Goal: Navigation & Orientation: Find specific page/section

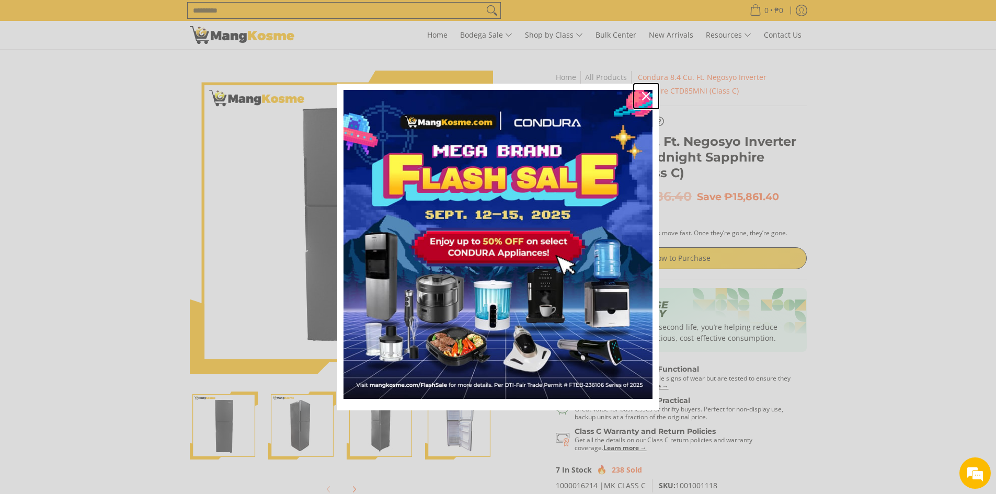
click at [646, 93] on icon "close icon" at bounding box center [646, 96] width 8 height 8
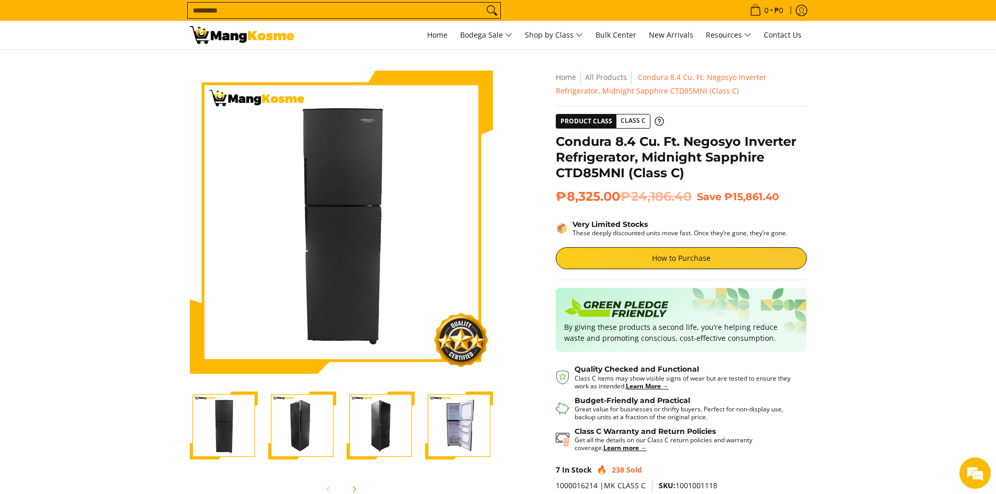
click at [284, 35] on img at bounding box center [242, 35] width 105 height 18
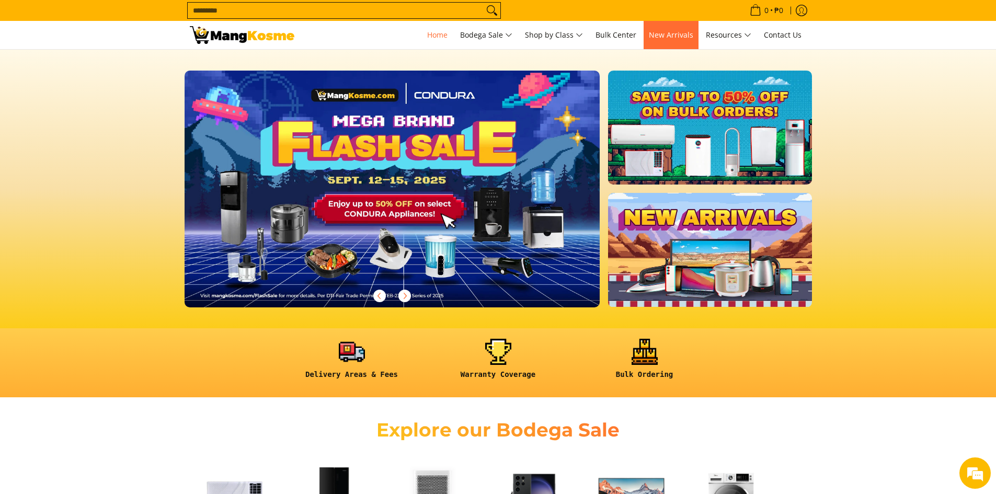
click at [672, 32] on span "New Arrivals" at bounding box center [671, 35] width 44 height 10
